Goal: Navigation & Orientation: Go to known website

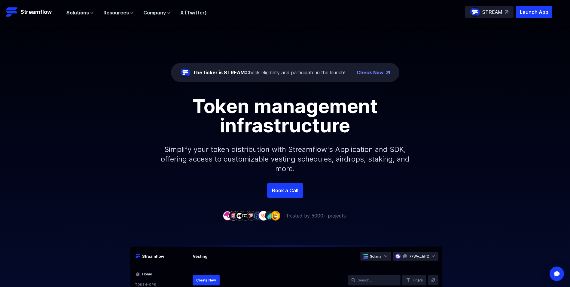
click at [294, 74] on div "The ticker is STREAM: Check eligibility and participate in the launch!" at bounding box center [269, 72] width 153 height 7
click at [83, 12] on span "Solutions" at bounding box center [77, 12] width 23 height 7
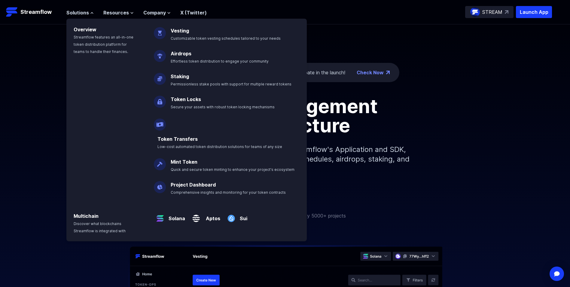
click at [38, 86] on div "The ticker is STREAM: Check eligibility and participate in the launch! Check No…" at bounding box center [285, 103] width 570 height 159
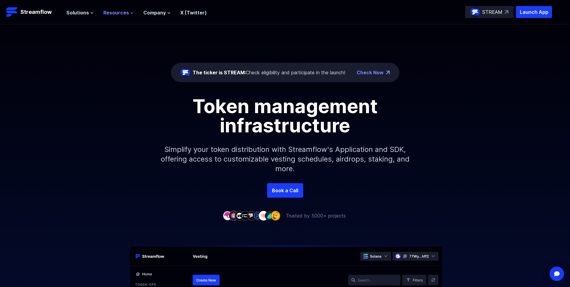
click at [113, 16] on span "Resources" at bounding box center [116, 12] width 26 height 7
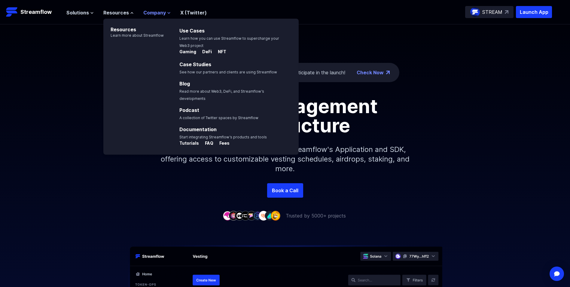
click at [157, 12] on span "Company" at bounding box center [154, 12] width 23 height 7
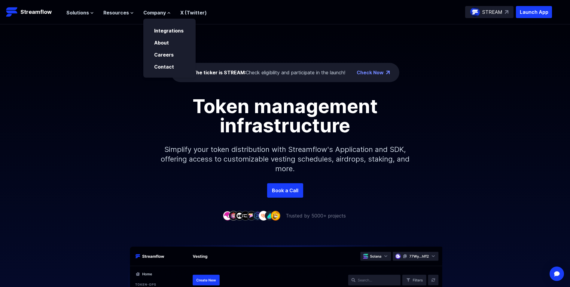
click at [122, 53] on div "The ticker is STREAM: Check eligibility and participate in the launch! Check No…" at bounding box center [285, 103] width 570 height 159
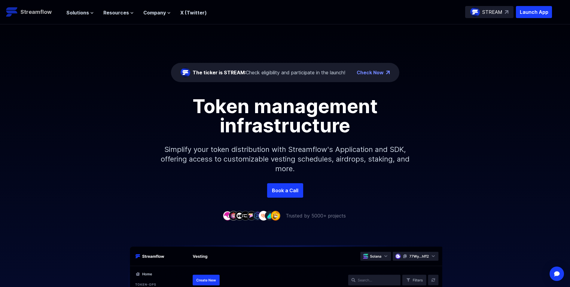
click at [24, 8] on p "Streamflow" at bounding box center [35, 12] width 31 height 8
click at [499, 11] on p "STREAM" at bounding box center [492, 11] width 20 height 7
